Goal: Find specific page/section: Find specific page/section

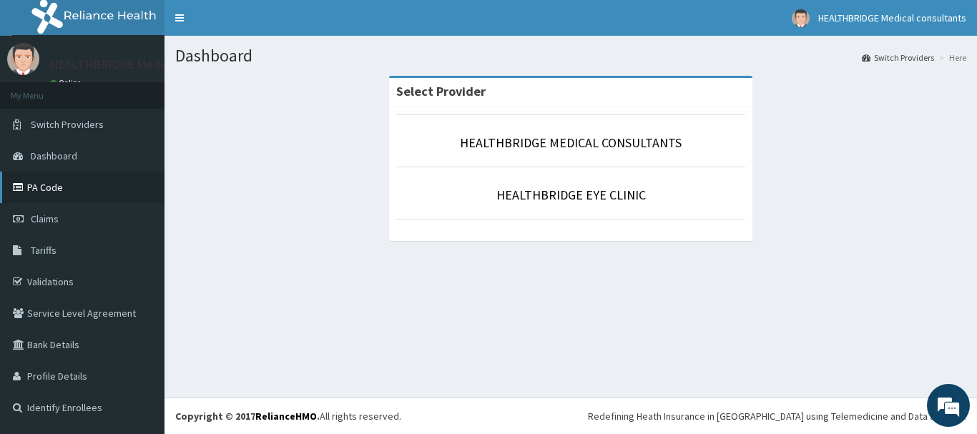
click at [61, 175] on link "PA Code" at bounding box center [82, 187] width 165 height 31
click at [61, 185] on link "PA Code" at bounding box center [82, 187] width 165 height 31
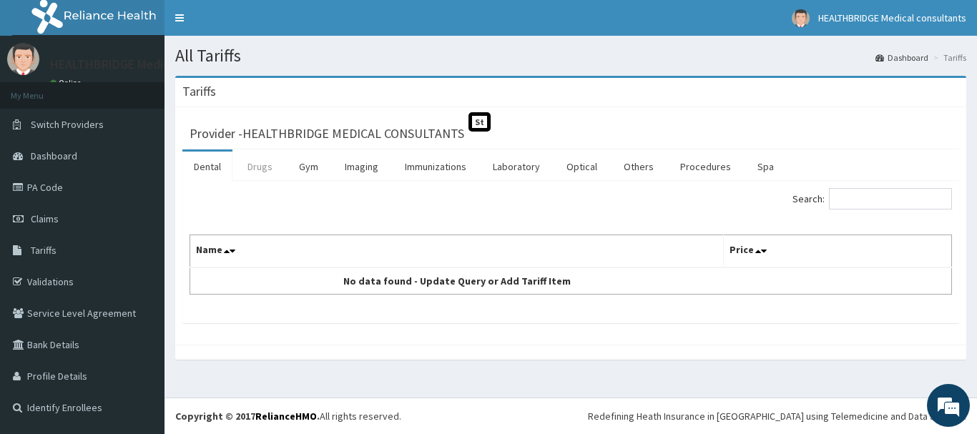
click at [276, 171] on link "Drugs" at bounding box center [260, 167] width 48 height 30
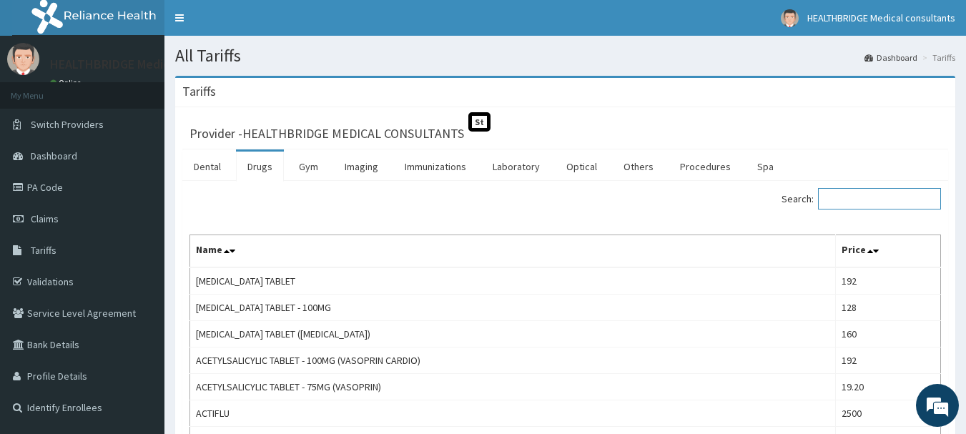
click at [880, 200] on input "Search:" at bounding box center [879, 198] width 123 height 21
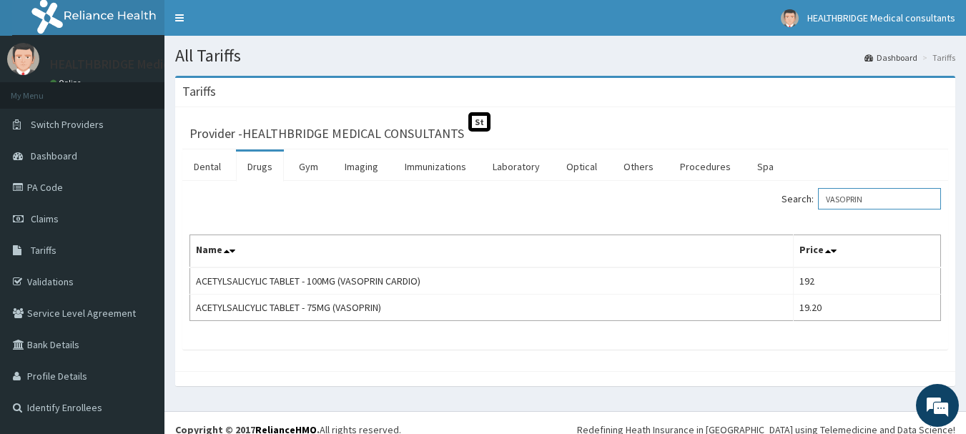
drag, startPoint x: 880, startPoint y: 199, endPoint x: 809, endPoint y: 203, distance: 70.9
click at [809, 203] on label "Search: VASOPRIN" at bounding box center [862, 198] width 160 height 21
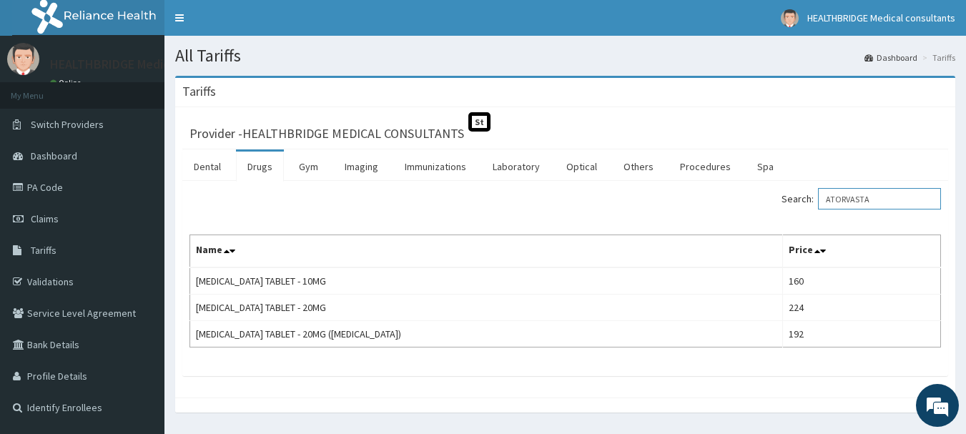
type input "ATORVASTA"
drag, startPoint x: 72, startPoint y: 193, endPoint x: 720, endPoint y: 3, distance: 676.2
click at [72, 192] on link "PA Code" at bounding box center [82, 187] width 165 height 31
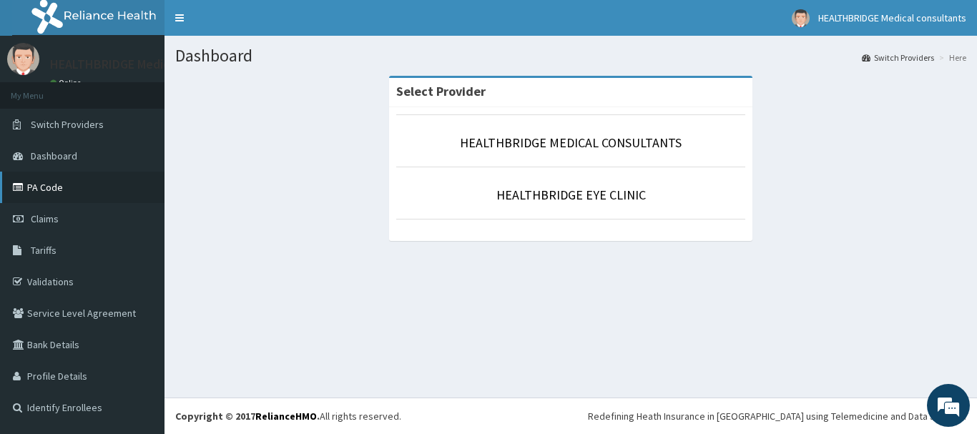
click at [64, 194] on link "PA Code" at bounding box center [82, 187] width 165 height 31
